Goal: Check status: Check status

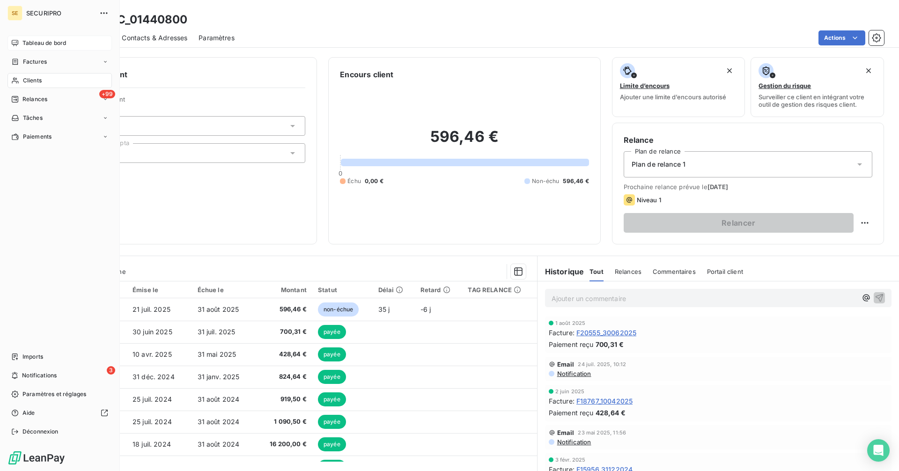
click at [32, 44] on span "Tableau de bord" at bounding box center [44, 43] width 44 height 8
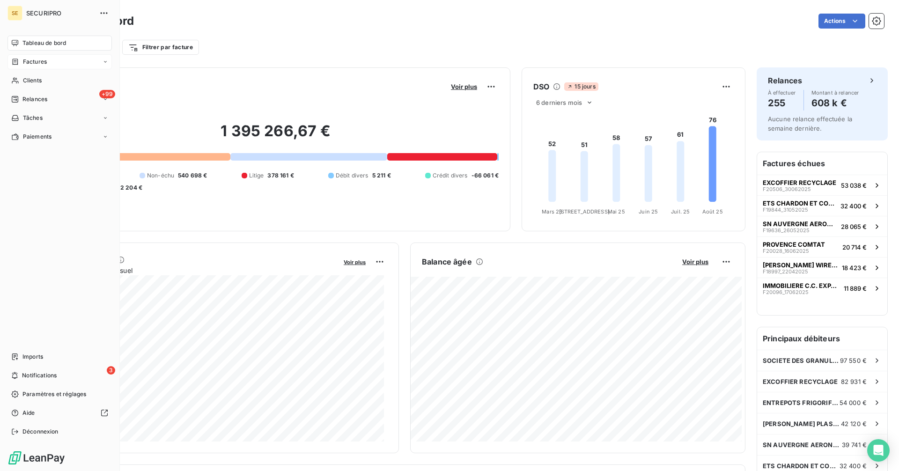
click at [26, 64] on span "Factures" at bounding box center [35, 62] width 24 height 8
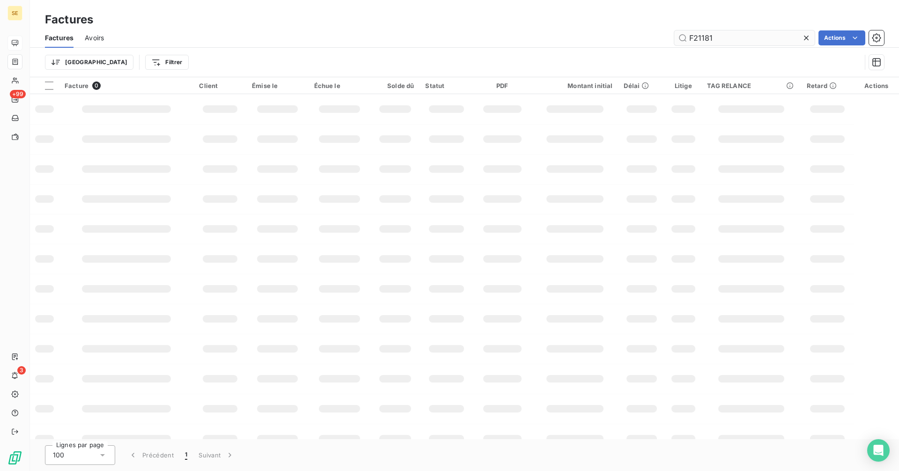
click at [735, 35] on input "F21181" at bounding box center [744, 37] width 140 height 15
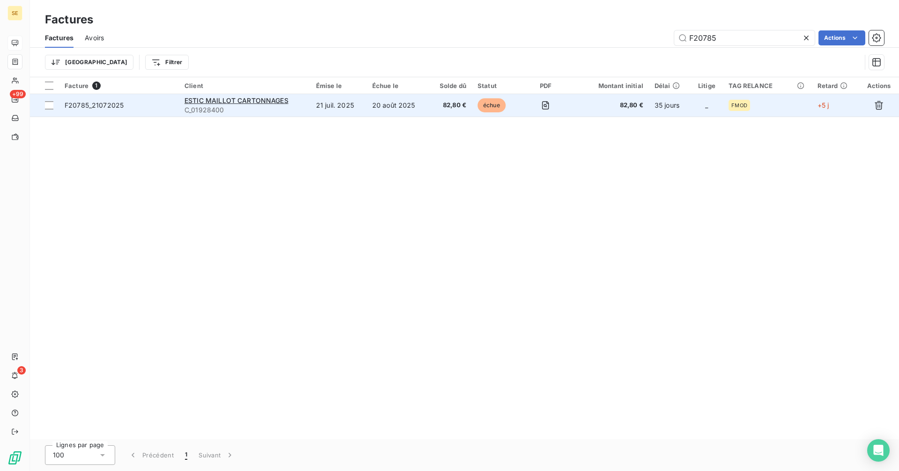
type input "F20785"
click at [376, 103] on td "20 août 2025" at bounding box center [398, 105] width 62 height 22
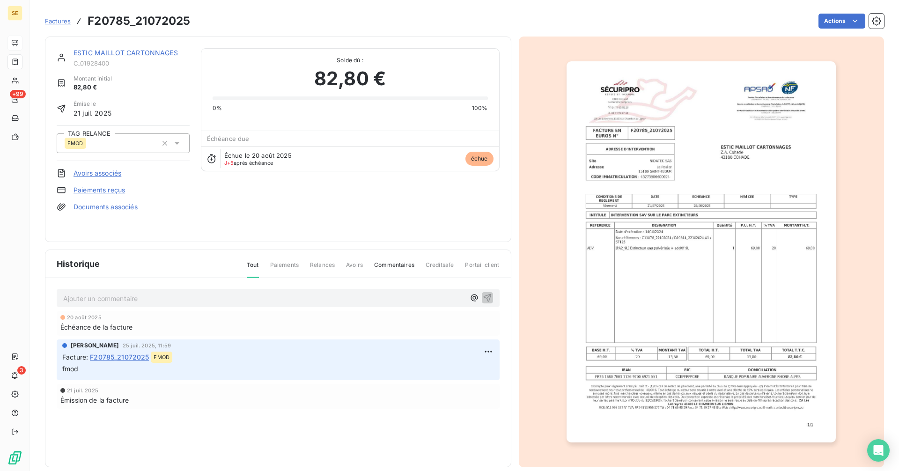
click at [57, 17] on span "Factures" at bounding box center [58, 20] width 26 height 7
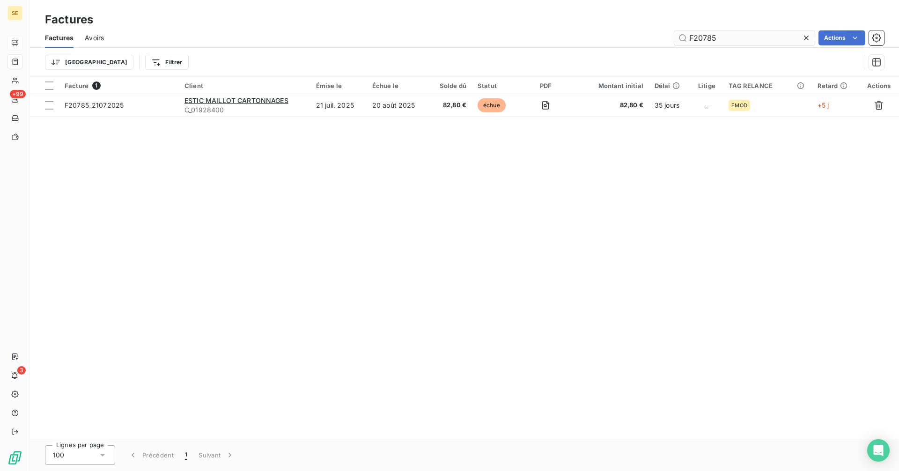
click at [725, 40] on input "F20785" at bounding box center [744, 37] width 140 height 15
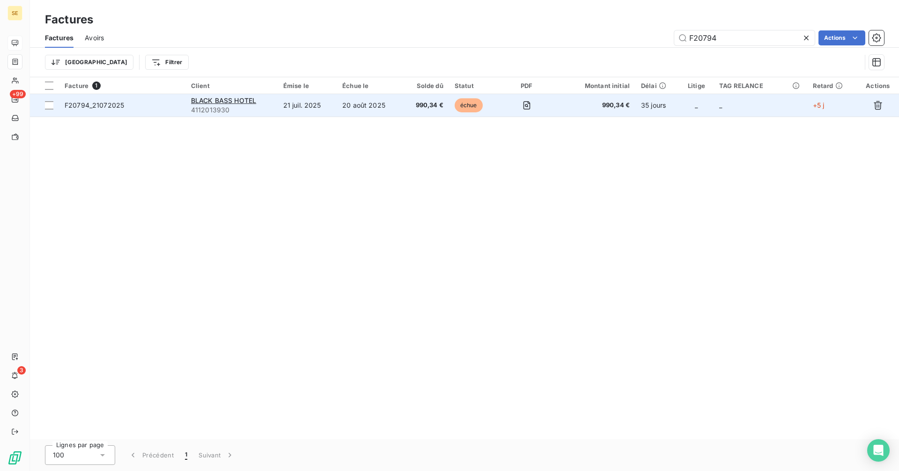
type input "F20794"
click at [218, 107] on span "4112013930" at bounding box center [231, 109] width 81 height 9
